Goal: Transaction & Acquisition: Register for event/course

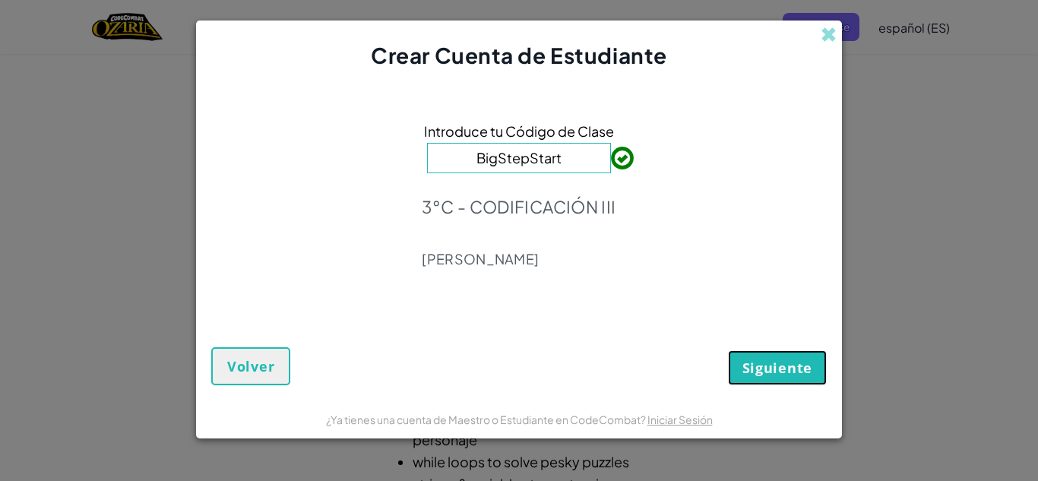
click at [765, 370] on span "Siguiente" at bounding box center [777, 368] width 70 height 18
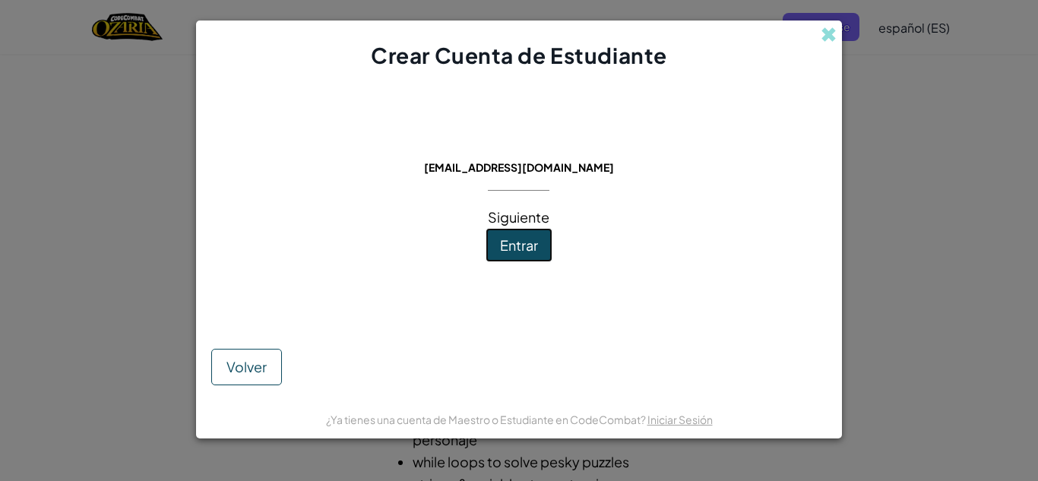
click at [491, 242] on button "Entrar" at bounding box center [518, 245] width 67 height 35
